Goal: Navigation & Orientation: Find specific page/section

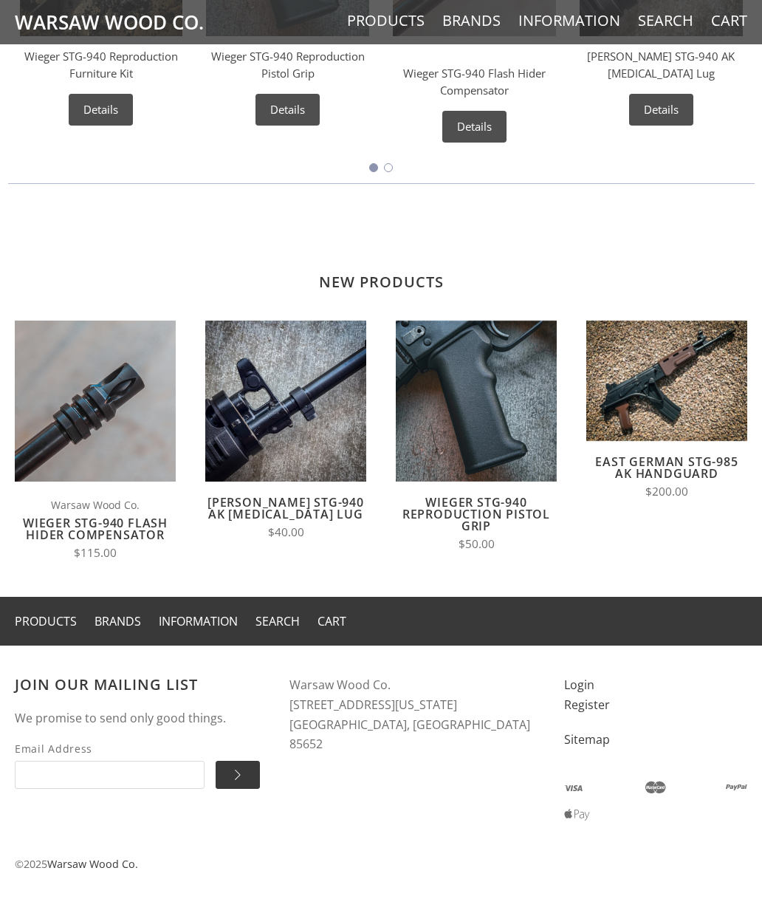
scroll to position [801, 0]
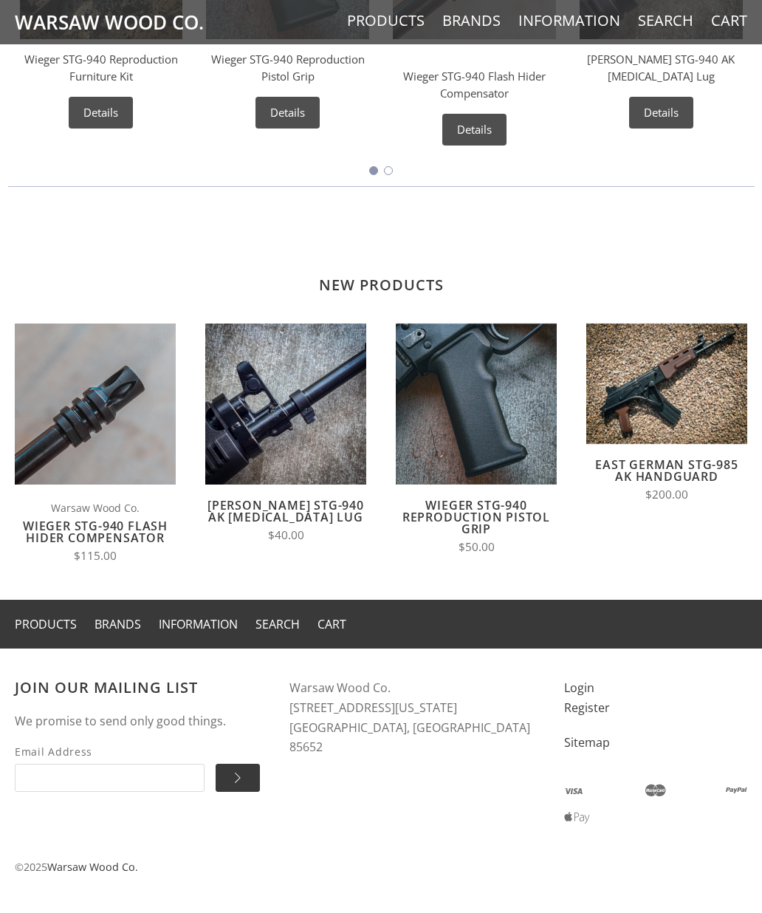
click at [46, 619] on link "Products" at bounding box center [46, 624] width 62 height 16
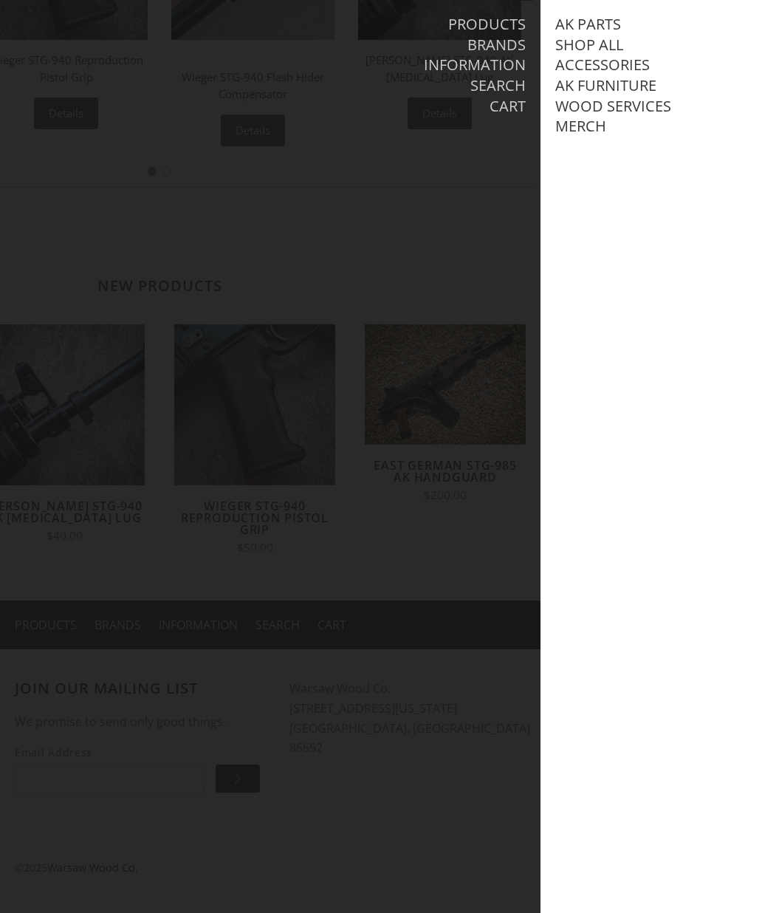
click at [609, 16] on link "AK Parts" at bounding box center [588, 24] width 66 height 19
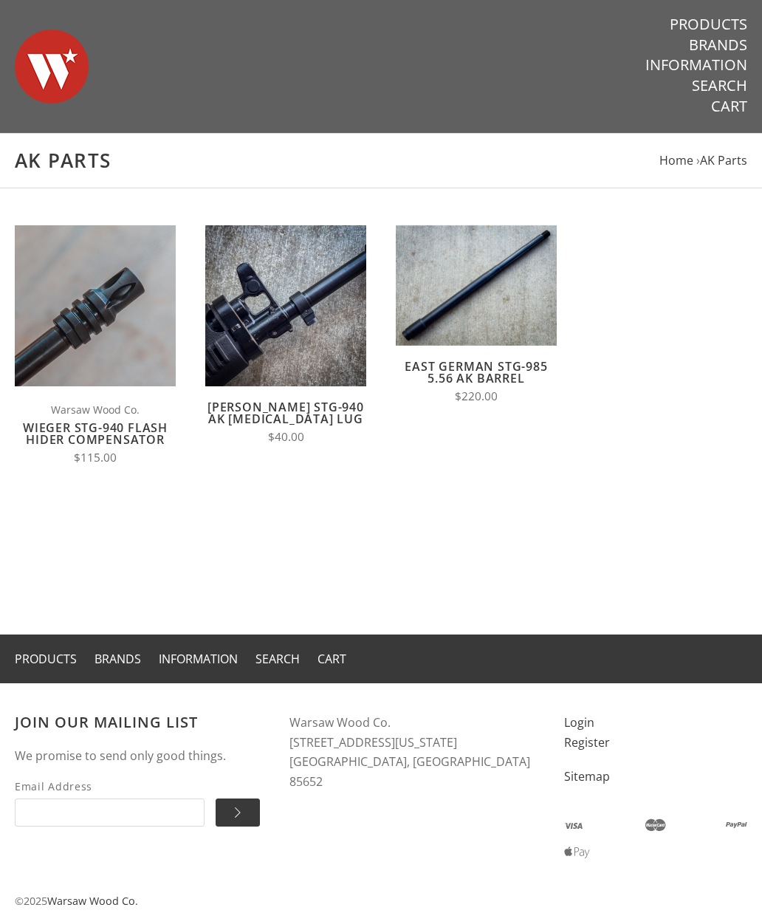
click at [49, 654] on link "Products" at bounding box center [46, 659] width 62 height 16
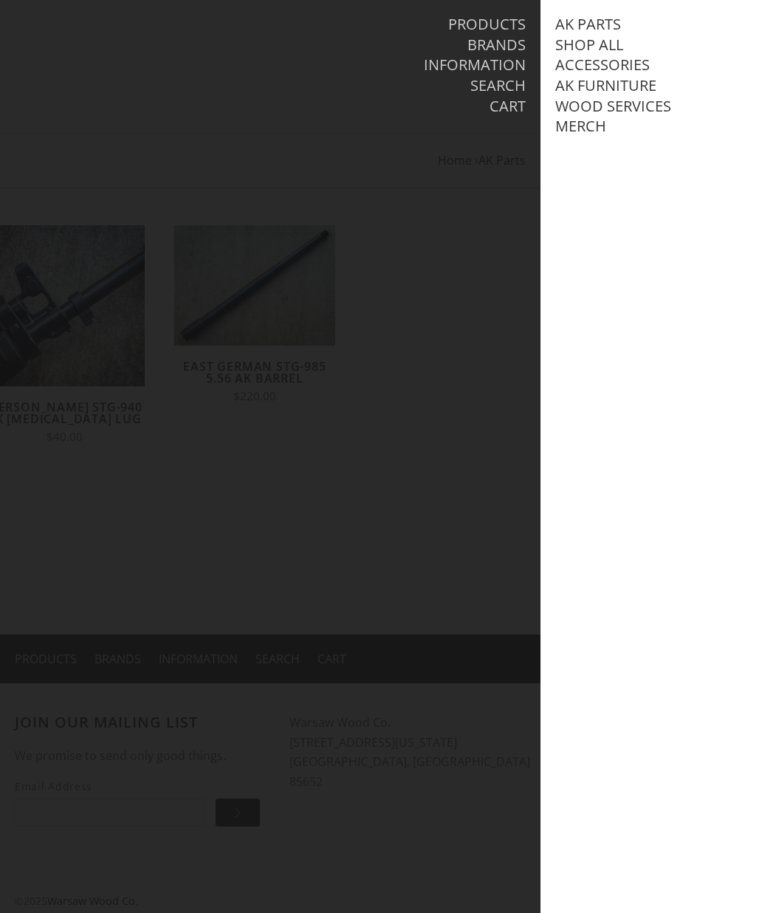
click at [606, 50] on link "Shop All" at bounding box center [589, 44] width 68 height 19
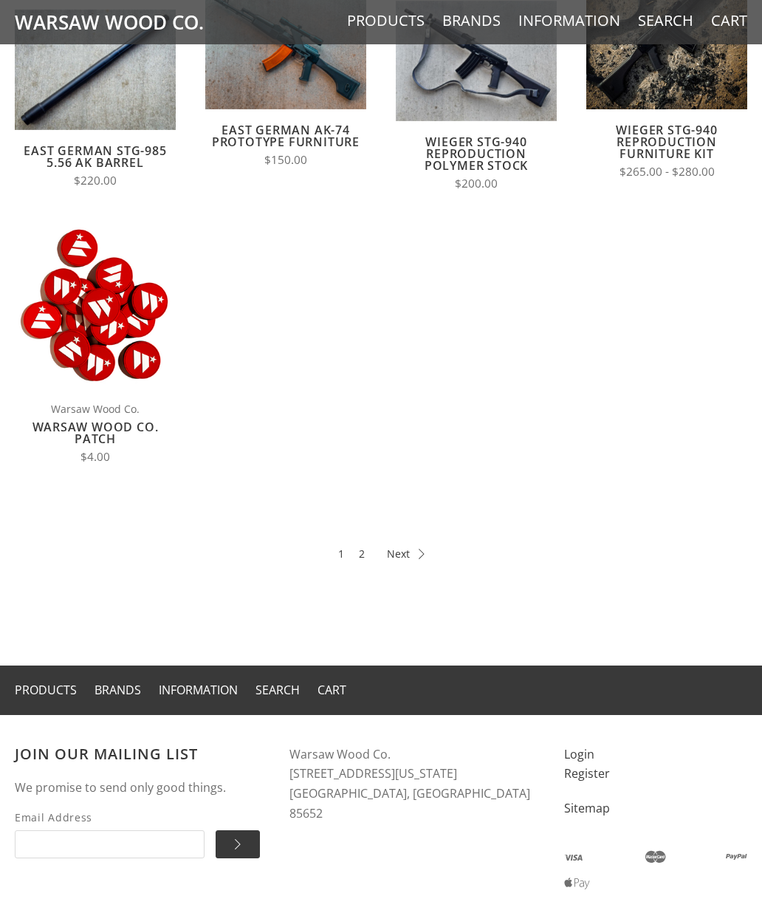
scroll to position [477, 0]
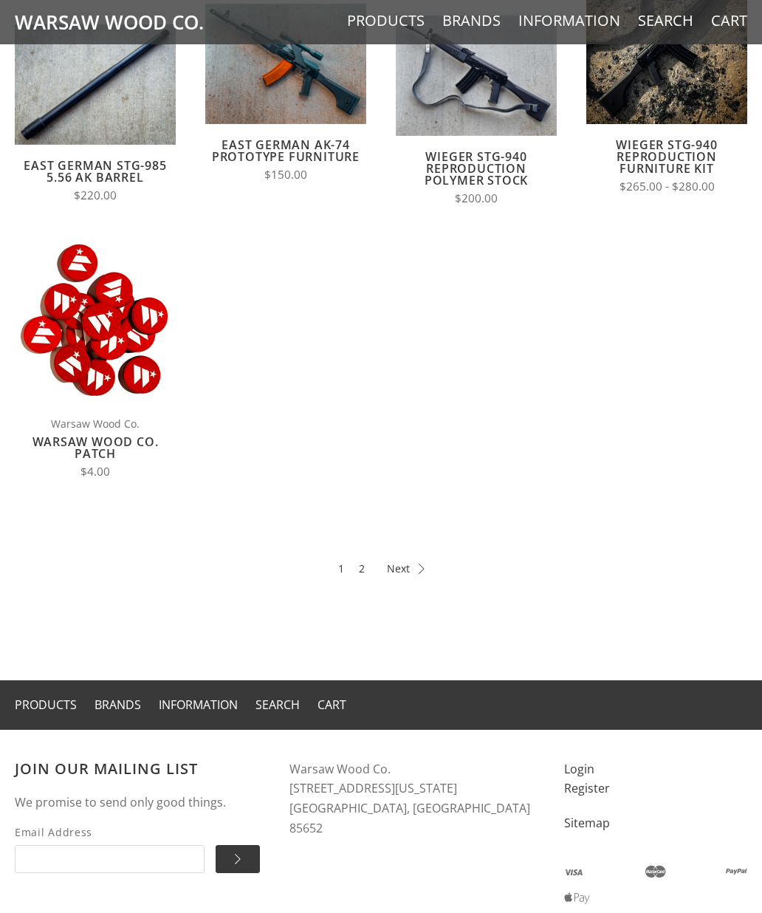
click at [363, 560] on link "2" at bounding box center [362, 568] width 6 height 17
